Goal: Task Accomplishment & Management: Complete application form

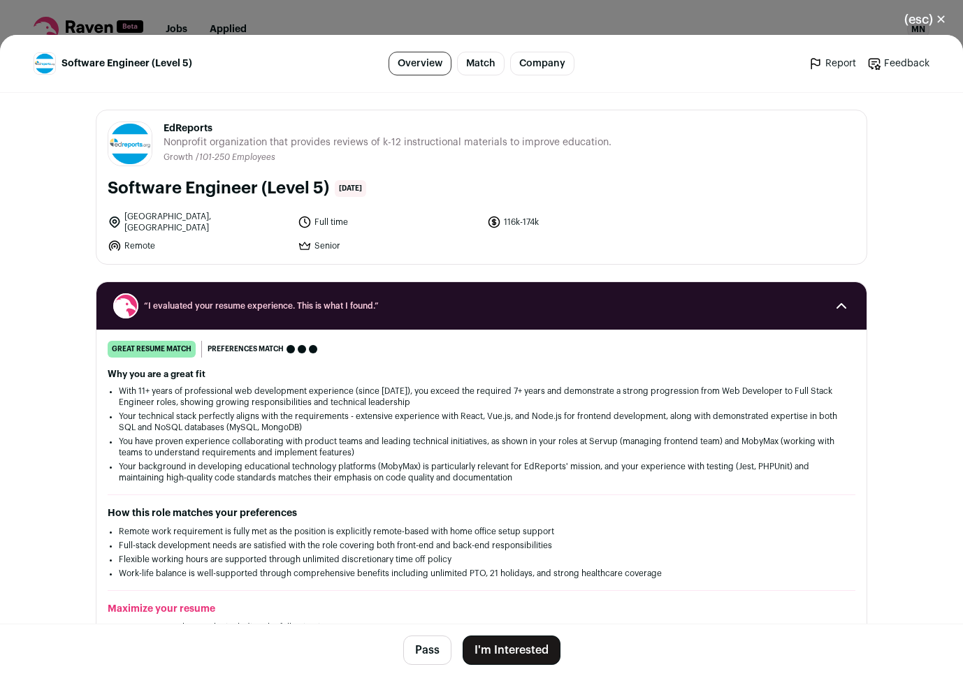
click at [528, 638] on button "I'm Interested" at bounding box center [512, 650] width 98 height 29
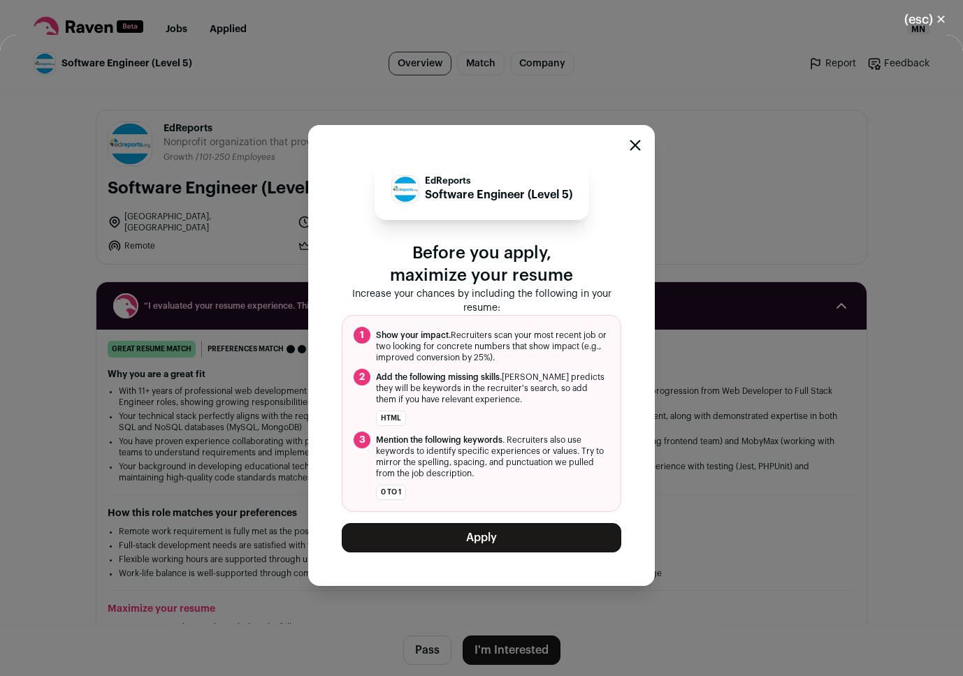
click at [518, 532] on button "Apply" at bounding box center [482, 537] width 280 height 29
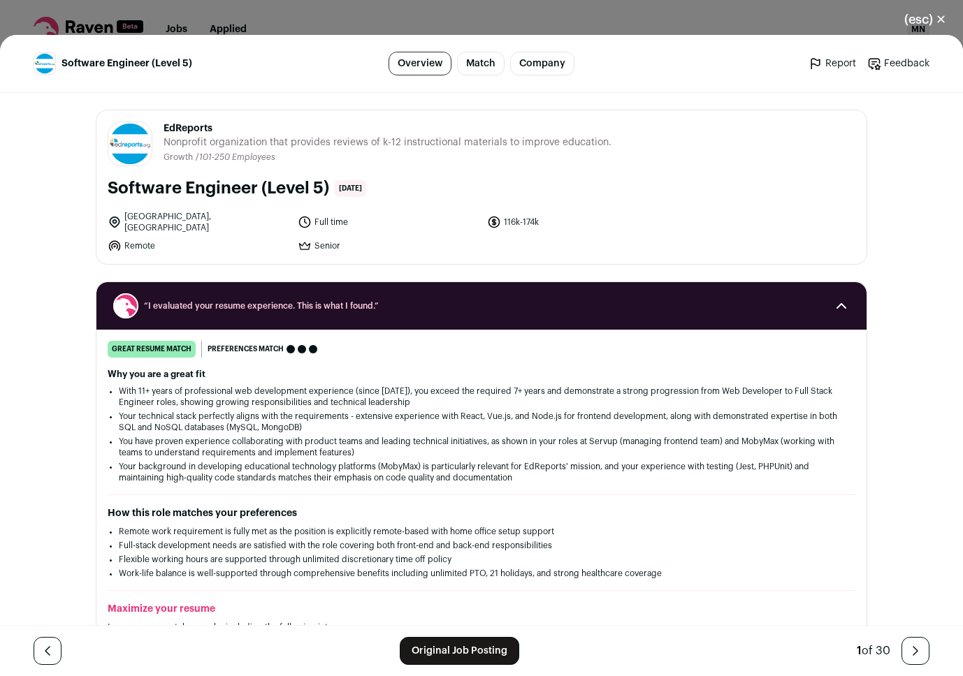
click at [946, 20] on button "(esc) ✕" at bounding box center [924, 19] width 75 height 31
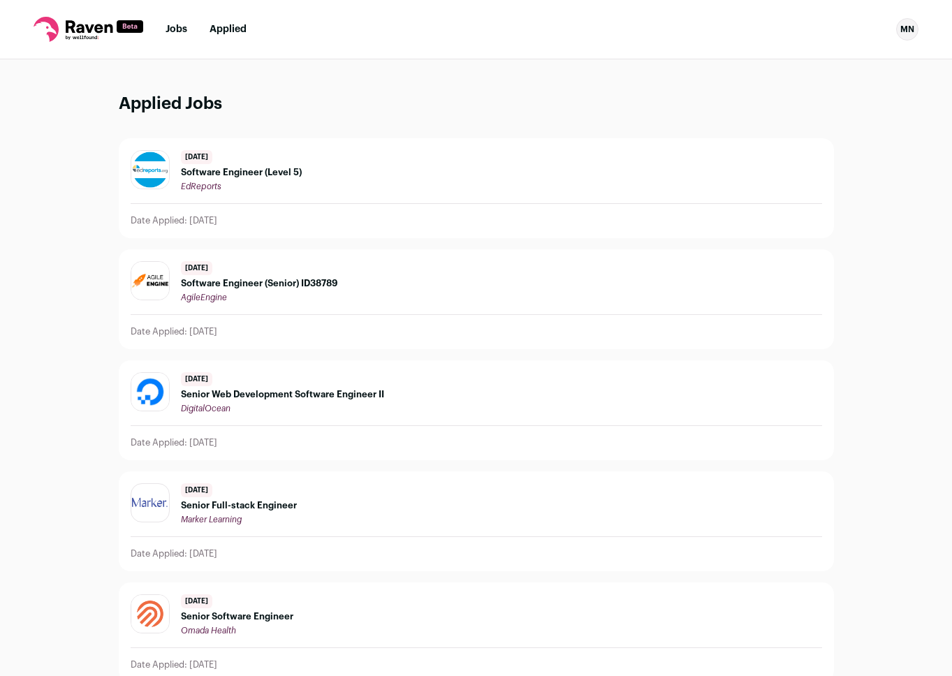
click at [440, 298] on div "[DATE] Software Engineer (Senior) ID38789 AgileEngine" at bounding box center [477, 282] width 692 height 42
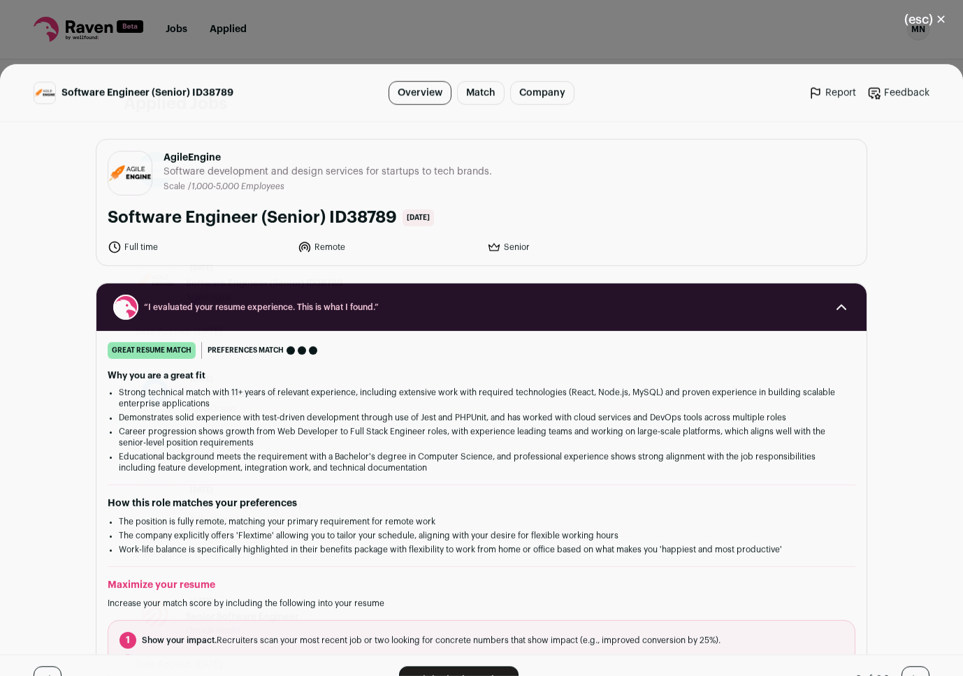
click at [412, 655] on link "Original Job Posting" at bounding box center [458, 651] width 119 height 28
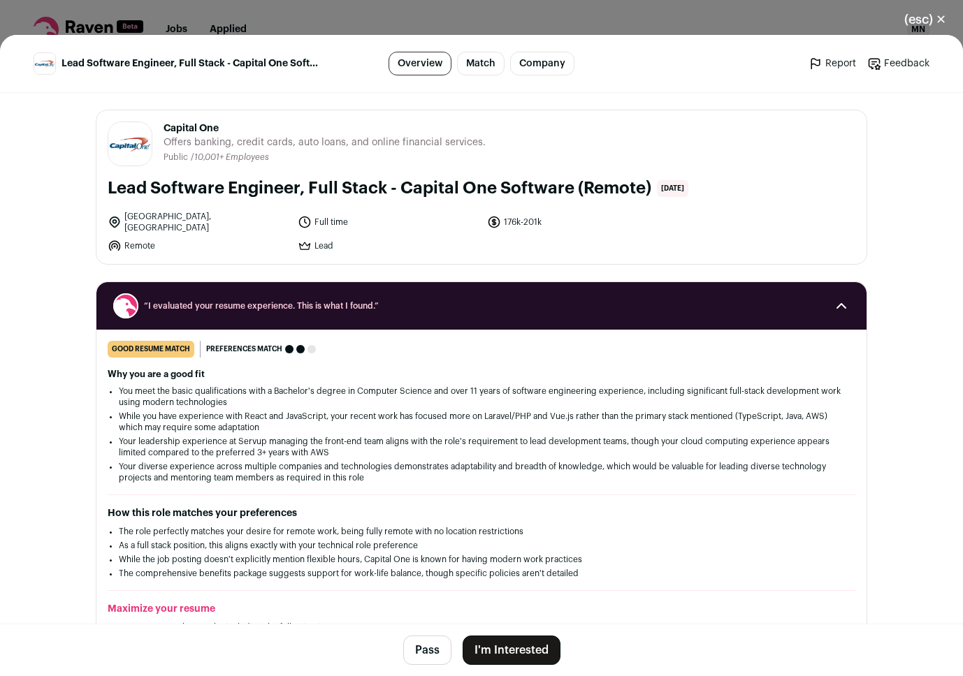
click at [509, 643] on button "I'm Interested" at bounding box center [512, 650] width 98 height 29
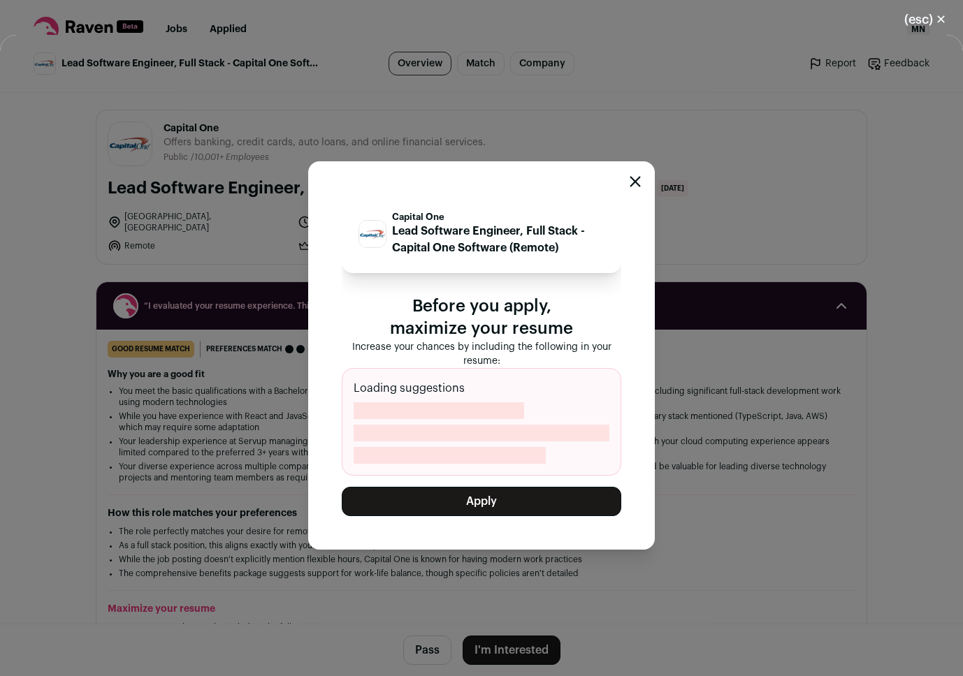
click at [502, 505] on button "Apply" at bounding box center [482, 501] width 280 height 29
